Goal: Find specific page/section: Find specific page/section

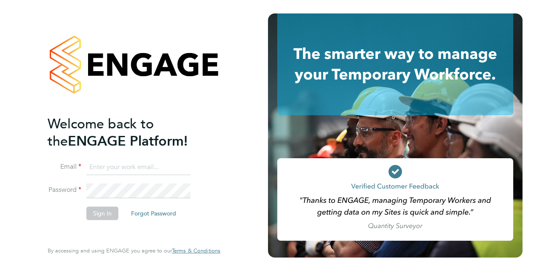
type input "[PERSON_NAME][EMAIL_ADDRESS][PERSON_NAME][DOMAIN_NAME]"
click at [90, 209] on button "Sign In" at bounding box center [102, 213] width 32 height 13
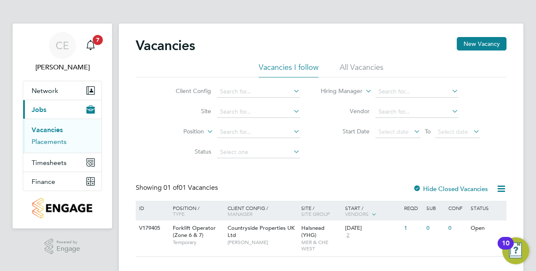
click at [49, 140] on link "Placements" at bounding box center [49, 142] width 35 height 8
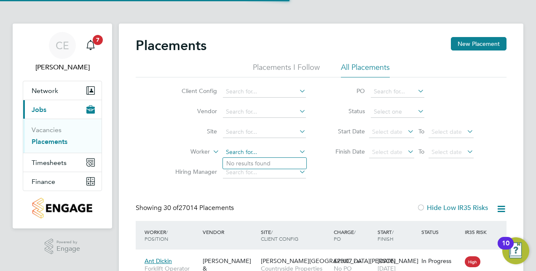
click at [249, 154] on input at bounding box center [264, 153] width 83 height 12
type input "t"
type input "jonj"
click at [250, 128] on input at bounding box center [264, 132] width 83 height 12
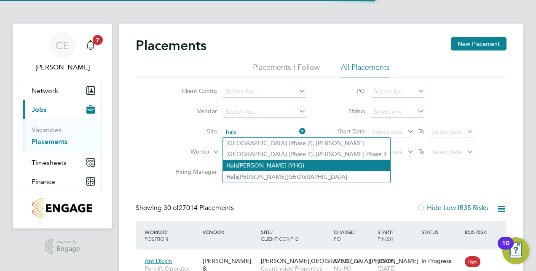
click at [258, 167] on li "Hals [PERSON_NAME] (YHG)" at bounding box center [306, 165] width 167 height 11
type input "Halsnead (YHG)"
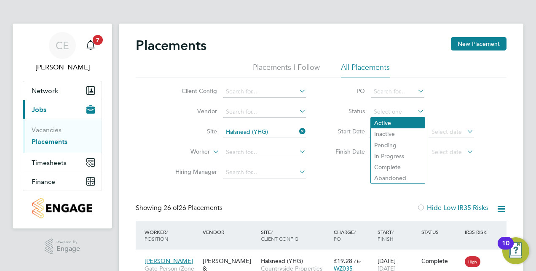
click at [390, 119] on li "Active" at bounding box center [398, 123] width 54 height 11
type input "Active"
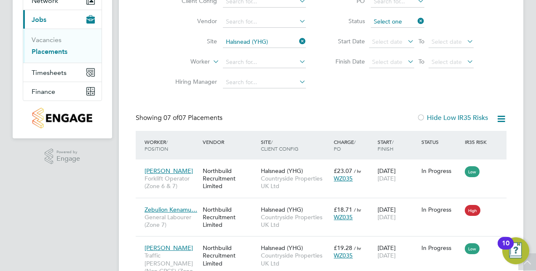
click at [395, 17] on div "Placements I Follow All Placements Client Config Vendor Site Halsnead (YHG) Wor…" at bounding box center [321, 32] width 371 height 120
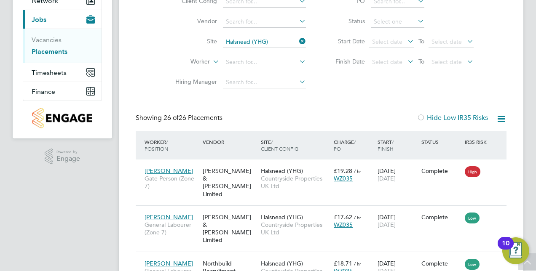
click at [391, 24] on input at bounding box center [397, 22] width 53 height 12
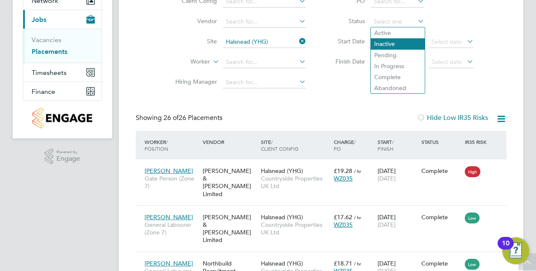
click at [388, 43] on li "Inactive" at bounding box center [398, 43] width 54 height 11
type input "Inactive"
